Goal: Task Accomplishment & Management: Use online tool/utility

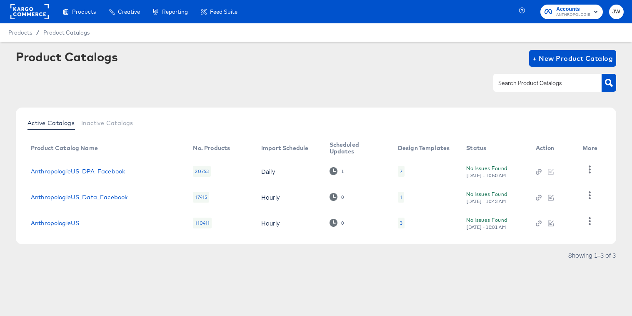
click at [90, 171] on link "AnthropologieUS_DPA_Facebook" at bounding box center [78, 171] width 94 height 7
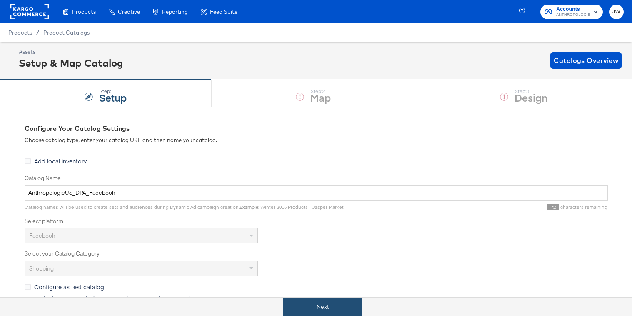
click at [307, 302] on button "Next" at bounding box center [323, 306] width 80 height 19
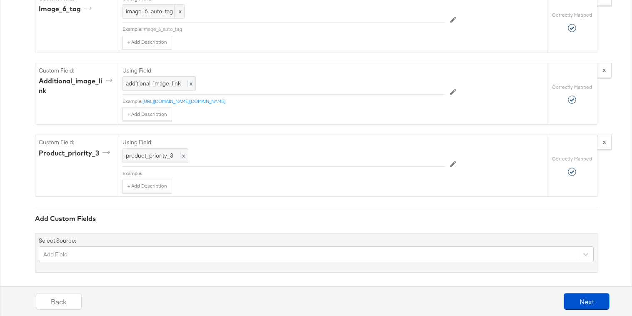
scroll to position [5592, 0]
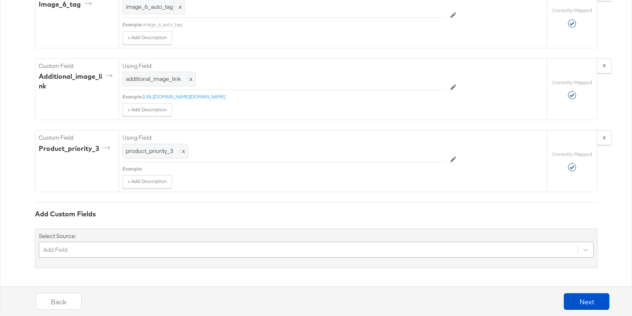
click at [190, 243] on div "Add Field" at bounding box center [316, 250] width 555 height 16
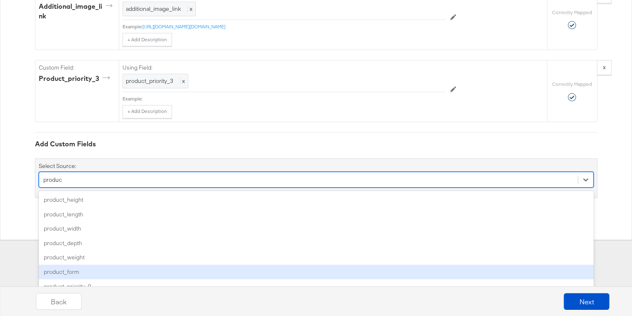
scroll to position [8, 0]
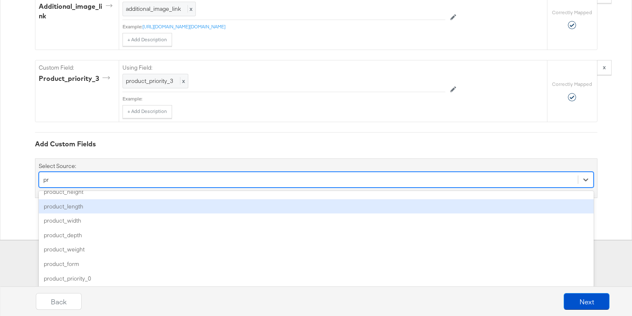
type input "p"
type input "4"
click at [204, 207] on div "product_priority_4" at bounding box center [316, 206] width 555 height 15
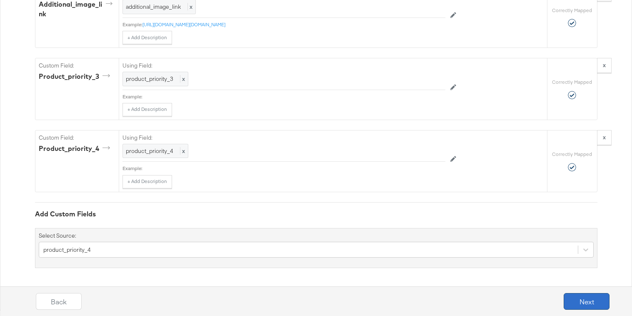
click at [578, 297] on button "Next" at bounding box center [587, 301] width 46 height 17
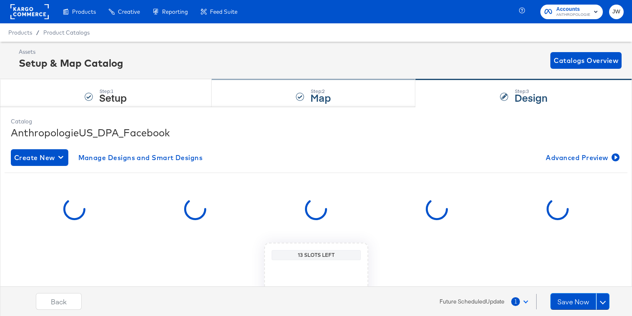
click at [349, 90] on div "Step: 2 Map" at bounding box center [314, 93] width 204 height 27
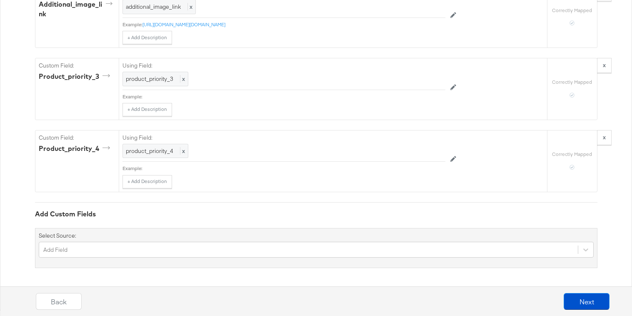
scroll to position [5663, 0]
click at [585, 293] on button "Next" at bounding box center [587, 301] width 46 height 17
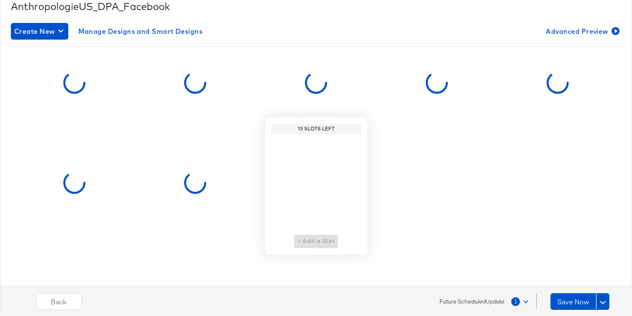
scroll to position [0, 0]
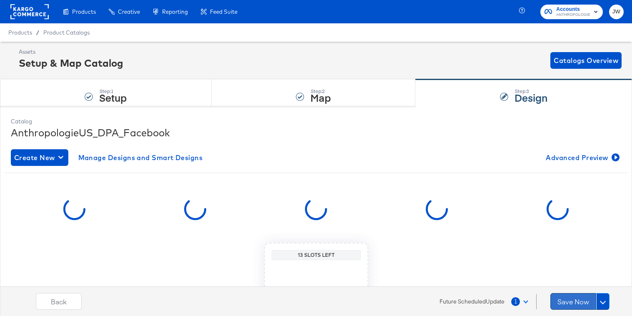
click at [585, 293] on button "Save Now" at bounding box center [573, 301] width 46 height 17
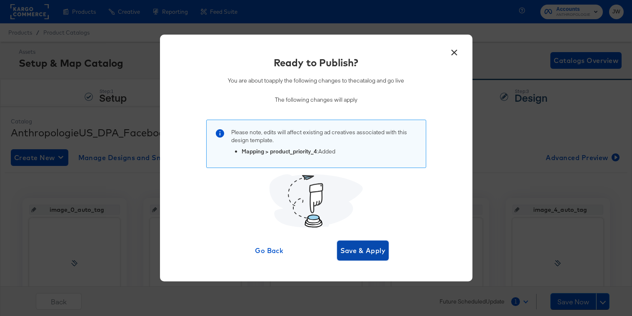
click at [361, 248] on span "Save & Apply" at bounding box center [362, 251] width 45 height 12
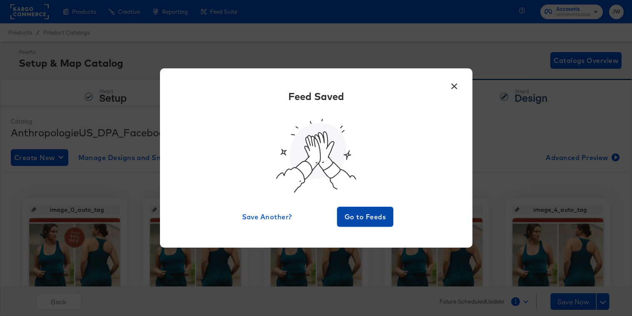
click at [354, 212] on span "Go to Feeds" at bounding box center [365, 217] width 50 height 12
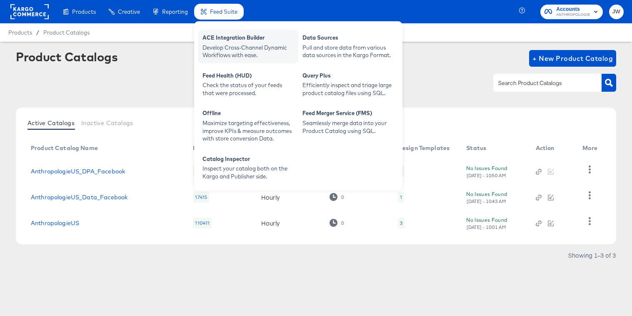
click at [215, 47] on div "Develop Cross-Channel Dynamic Workflows with ease." at bounding box center [248, 51] width 92 height 15
